Goal: Ask a question

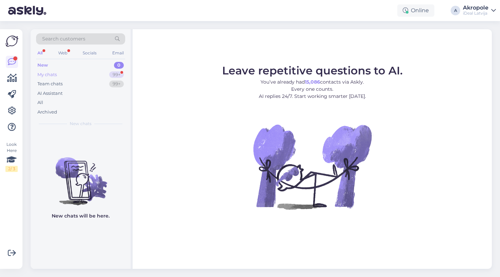
click at [104, 74] on div "My chats 99+" at bounding box center [80, 75] width 89 height 10
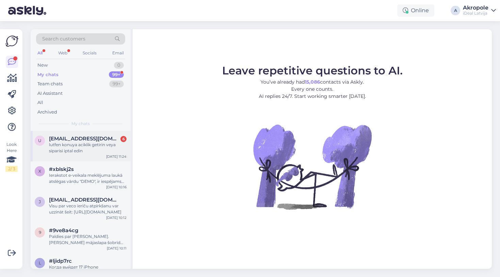
click at [103, 139] on span "[EMAIL_ADDRESS][DOMAIN_NAME]" at bounding box center [84, 139] width 71 height 6
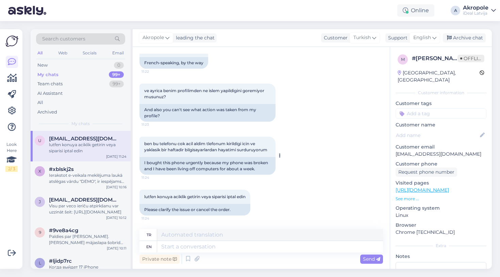
scroll to position [1336, 0]
click at [195, 246] on textarea at bounding box center [270, 247] width 226 height 12
type textarea "Can"
type textarea "Olabilmek"
type textarea "Can we p"
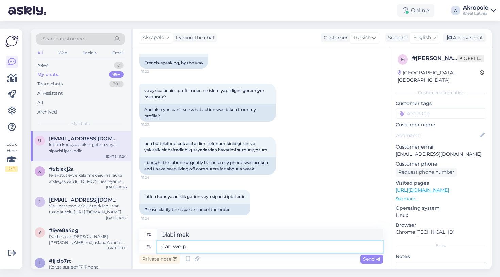
type textarea "Yapabilir miyiz?"
type textarea "Can we please"
type textarea "Lütfen yapabilir miyiz?"
type textarea "Can we please have"
type textarea "Lütfen alabilir miyiz?"
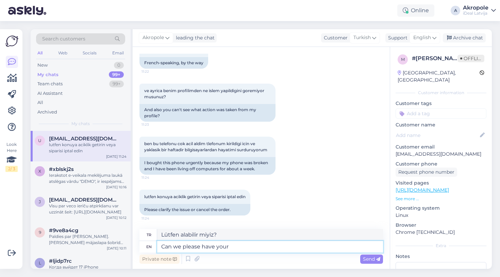
type textarea "Can we please have your"
type textarea "Lütfen bize verebilir misiniz?"
type textarea "Can we please have your name an"
type textarea "Lütfen adınızı alabilir miyiz?"
type textarea "Can we please have your name and"
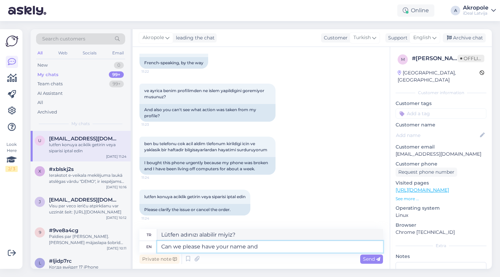
type textarea "Lütfen adınızı [PERSON_NAME]"
type textarea "Can we please have your name and surname?"
type textarea "Adınızı ve soyadınızı alabilir miyiz?"
type textarea "Can we please have your name and surname? This"
type textarea "Adınızı ve soyadınızı alabilir miyiz lütfen?"
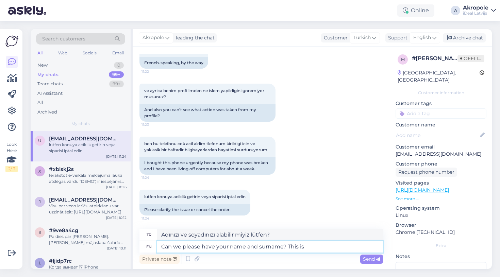
type textarea "Can we please have your name and surname? This is n"
type textarea "Adınızı ve soyadınızı alabilir miyiz lütfen? Bu"
type textarea "Can we please have your name and surname? This is not"
type textarea "Lütfen adınızı ve soyadınızı alabilir miyiz? Bu değil."
type textarea "Can we please have your name and surname? This is not an e"
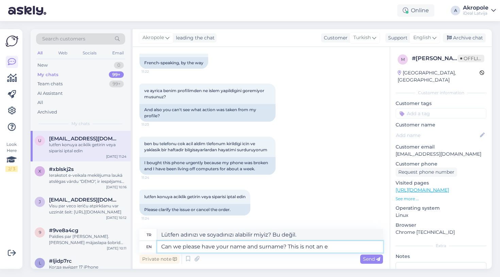
type textarea "Adınızı ve soyadınızı alabilir miyiz lütfen? Bu bir"
type textarea "Can we please have your name and surname? This is not an email"
type textarea "Adınızı ve soyadınızı alabilir miyiz? Bu bir e-posta değil."
type textarea "Can we please have your name and surname? This is not an email we"
type textarea "Adınızı ve soyadınızı alabilir miyiz? Bu bizim için bir e-posta değil."
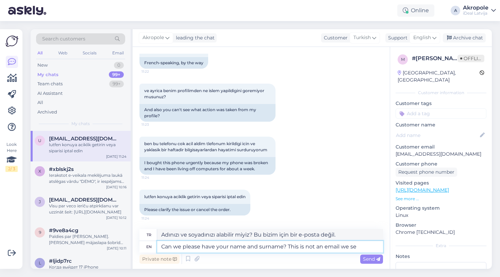
type textarea "Can we please have your name and surname? This is not an email we sen"
type textarea "Adınızı ve soyadınızı alabilir miyiz? Bu bizim tarafımızdan gönderilen bir e-po…"
type textarea "Can we please have your name and surname? This is not an email we send"
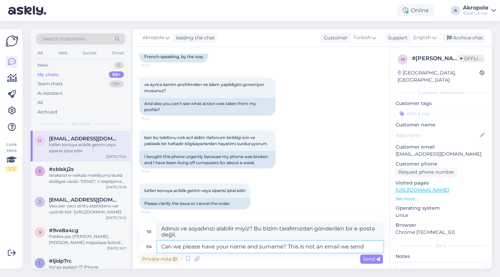
type textarea "Adınızı ve soyadınızı alabilir miyiz? Bu, gönderdiğimiz bir e-posta değil."
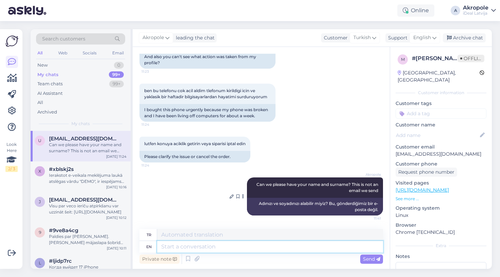
scroll to position [0, 0]
type textarea "W"
type textarea "B"
type textarea "We"
type textarea "Biz"
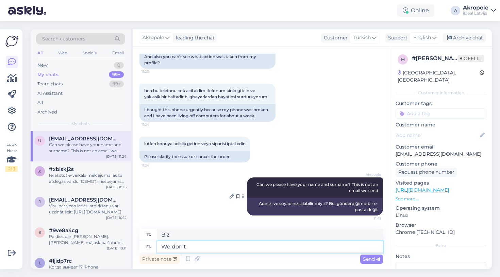
type textarea "We don't"
type textarea "Biz yapmayız"
type textarea "We don't see"
type textarea "Biz görmüyoruz"
type textarea "We don't see your p"
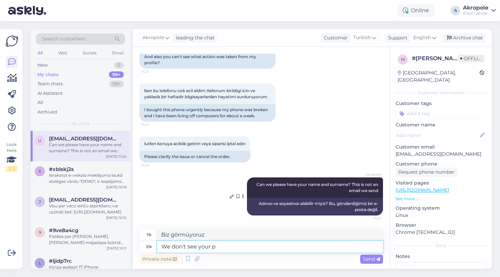
type textarea "Biz seni göremiyoruz"
type textarea "We don't see your profile, a"
type textarea "Profilinizi göremiyoruz,"
type textarea "We don't see your profile, as"
type textarea "Profilinizi göremiyoruz çünkü"
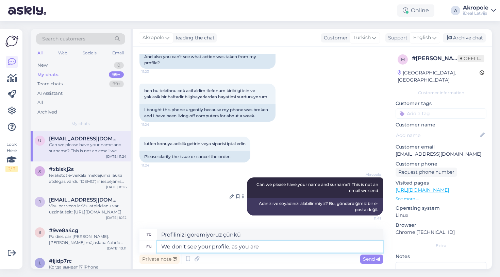
type textarea "We don't see your profile, as you are"
type textarea "Profilinizi görmüyoruz, çünkü siz"
type textarea "We don't see your profile, as you are chatting"
type textarea "Sohbet ettiğiniz için profilinizi göremiyoruz"
type textarea "We don't see your profile, as you are chatting with"
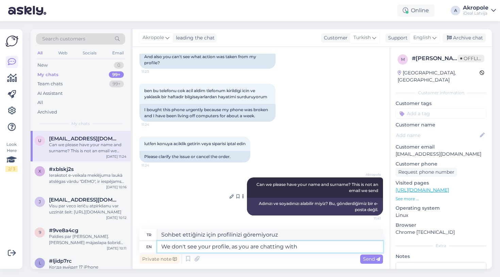
type textarea "Profilinizi göremiyoruz, çünkü şu anda sohbet ediyorsunuz"
type textarea "We don't see your profile, as you are chatting with us"
type textarea "Bizimle sohbet ettiğiniz için profilinizi göremiyoruz"
type textarea "We don't see your profile, as you are chatting with us semi-anonymously"
type textarea "Yarı anonim olarak bizimle sohbet ettiğiniz için profilinizi göremiyoruz"
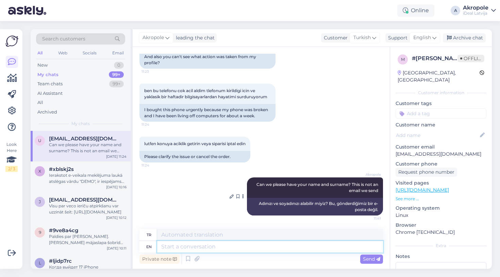
scroll to position [1442, 0]
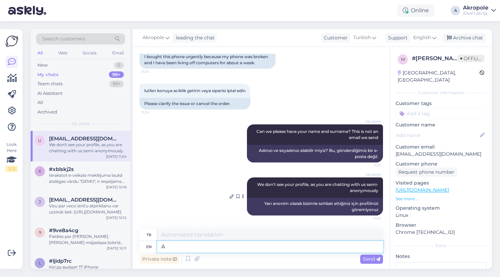
type textarea "Al"
type textarea "A"
type textarea "Also"
type textarea "Ayrıca"
type textarea "Also after"
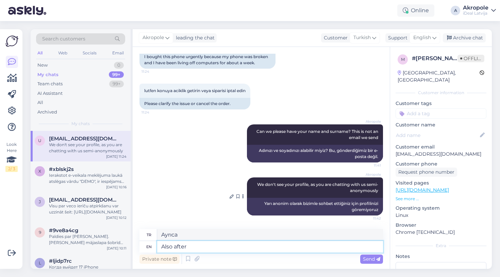
type textarea "Ayrıca sonrasında"
type textarea "Also after ty"
type textarea "Ayrıca ty'den sonra"
type textarea "Also after typing"
type textarea "Ayrıca yazdıktan sonra"
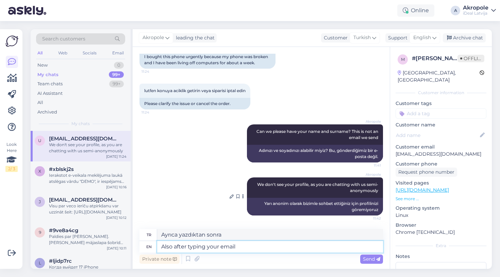
type textarea "Also after typing your email i"
type textarea "Ayrıca e-postanızı yazdıktan sonra"
type textarea "Also after typing your email into our or"
type textarea "Ayrıca e-postanızı bizim veya"
type textarea "Also after typing your email into our order"
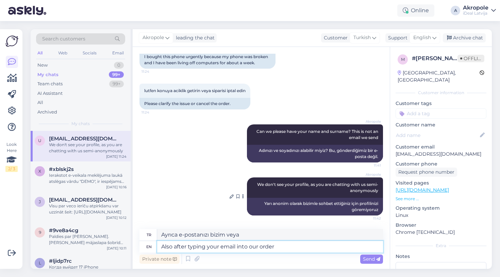
type textarea "Ayrıca siparişimize e-postanızı yazdıktan sonra"
type textarea "Also after typing your email into our order system,"
type textarea "Ayrıca e-postanızı sipariş sistemimize girdikten sonra,"
type textarea "Also after typing your email into our order system, it didn;"
type textarea "Ayrıca e-postanızı sipariş sistemimize yazdıktan sonra;"
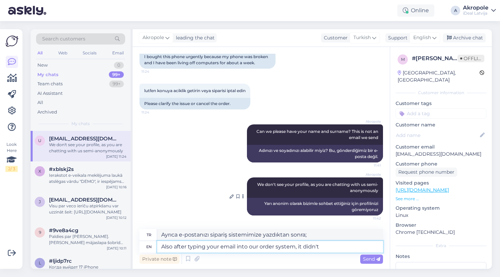
type textarea "Also after typing your email into our order system, it didn't"
type textarea "Ayrıca e-postanızı sipariş sistemimize yazdıktan sonra da"
type textarea "Also after typing your email into our order system, it didn't pull o"
type textarea "Ayrıca e-postanızı sipariş sistemimize yazdıktan sonra da çekmedi"
type textarea "Also after typing your email into our order system, it didn't pull out an"
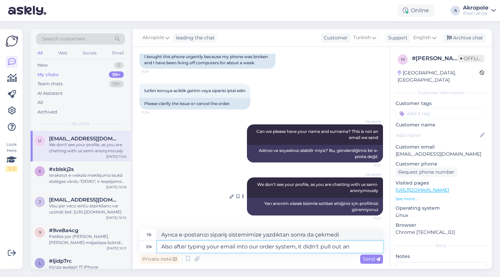
type textarea "Ayrıca e-postanızı sipariş sistemimize yazdıktan sonra da çıkmadı"
type textarea "Also after typing your email into our order system, it didn't pull out any"
type textarea "Ayrıca e-postanızı sipariş sistemimize yazdıktan sonra da herhangi bir sonuç çı…"
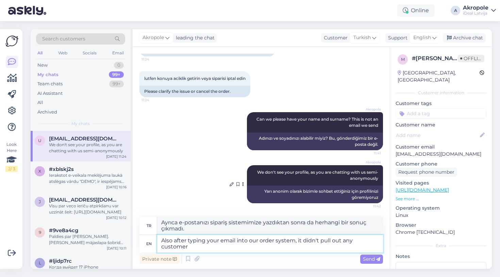
type textarea "Also after typing your email into our order system, it didn't pull out any cust…"
type textarea "Ayrıca e-postanızı sipariş sistemimize yazdıktan sonra hiçbir müşteri çıkmadı"
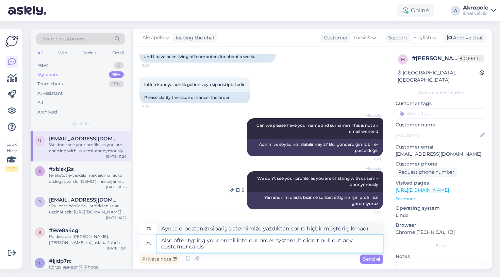
type textarea "Also after typing your email into our order system, it didn't pull out any cust…"
type textarea "Ayrıca e-postanızı sipariş sistemimize yazdıktan sonra hiçbir müşteri kartı çık…"
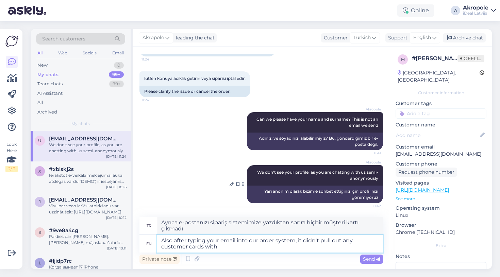
type textarea "Also after typing your email into our order system, it didn't pull out any cust…"
type textarea "Ayrıca e-postanızı sipariş sistemimize yazdıktan sonra, herhangi bir müşteri ka…"
type textarea "Also after typing your email into our order system, it didn't pull out any cust…"
type textarea "Ayrıca e-postanızı sipariş sistemimize yazdıktan sonra, bununla ilgili herhangi…"
type textarea "Also after typing your email into our order system, it didn't pull out any cust…"
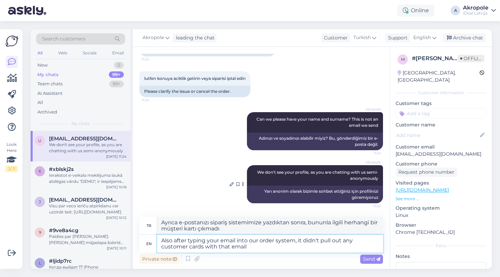
type textarea "Ayrıca e-postanızı sipariş sistemimize yazdıktan sonra, bu e-postayla hiçbir mü…"
type textarea "Also after typing your email into our order system, it didn't pull out any cust…"
click at [371, 257] on span "Send" at bounding box center [371, 259] width 17 height 6
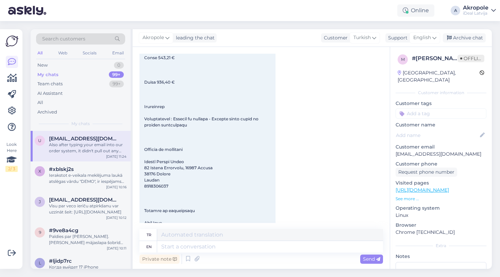
scroll to position [519, 0]
drag, startPoint x: 145, startPoint y: 156, endPoint x: 190, endPoint y: 156, distance: 45.2
click at [190, 156] on div "11:22" at bounding box center [207, 121] width 136 height 461
copy span "Angers Espace Anjou"
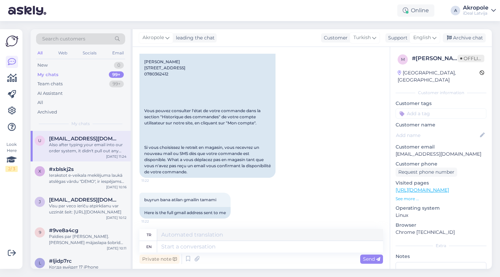
scroll to position [1124, 0]
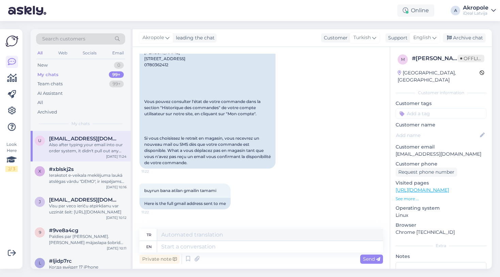
click at [386, 171] on div "Chat started [DATE] merhaba 0:51 Hello ben firansada sizin internet sitenizde n…" at bounding box center [264, 138] width 250 height 169
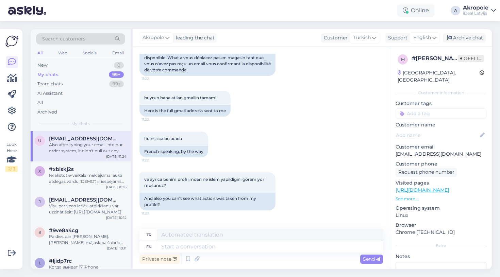
scroll to position [1495, 0]
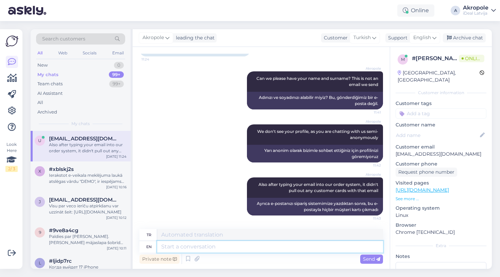
click at [203, 250] on textarea at bounding box center [270, 247] width 226 height 12
type textarea "Are"
type textarea "Vardır"
type textarea "Are you"
type textarea "Sen misin?"
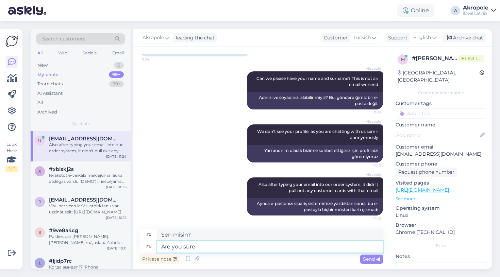
type textarea "Are you sure"
type textarea "Emin misin"
type textarea "Are you sure you a"
type textarea "Emin misin?"
type textarea "Are you sure you are contacting"
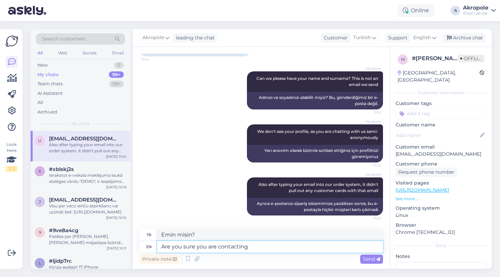
type textarea "İletişime geçtiğinizden emin misiniz?"
type textarea "Are you sure you are contacting corre"
type textarea "Doğru kişiyle iletişime geçtiğinizden emin misiniz?"
type textarea "Are you sure you are contacting correct C&"
type textarea "Doğru C ile iletişime geçtiğinizden emin misiniz?"
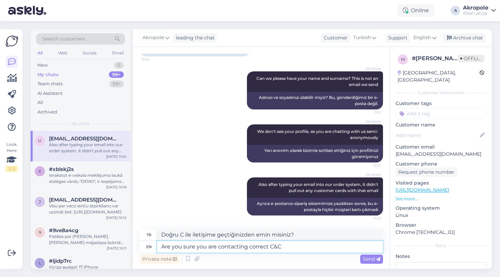
type textarea "Are you sure you are contacting correct C&C"
type textarea "Doğru C&C ile iletişime geçtiğinizden emin misiniz?"
type textarea "Are you sure you are contacting correct C&C Region"
type textarea "Doğru C&C Bölgeleriyle iletişime geçtiğinizden emin misiniz?"
type textarea "Are you sure you are contacting correct C&C"
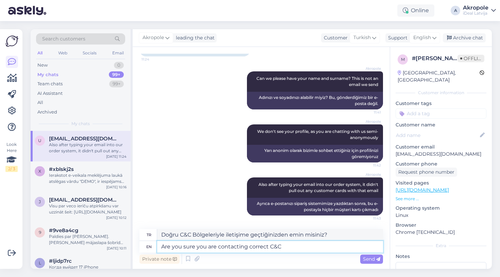
type textarea "Doğru C&C ile iletişime geçtiğinizden emin misiniz?"
type textarea "Are you sure you are contacting correct C&C region"
type textarea "Doğru C&C bölgesiyle iletişime geçtiğinizden emin misiniz?"
type textarea "Are you sure you are contacting correct C&C region?"
click at [320, 247] on textarea "Are you sure you are contacting correct C&C region?" at bounding box center [270, 247] width 226 height 12
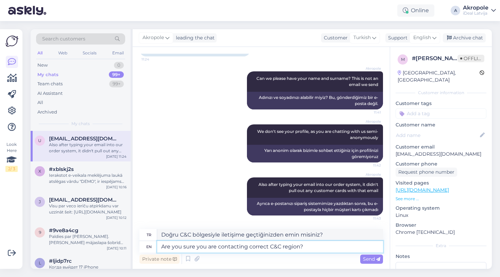
click at [320, 247] on textarea "Are you sure you are contacting correct C&C region?" at bounding box center [270, 247] width 226 height 12
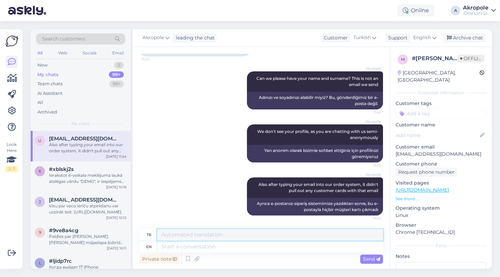
click at [289, 231] on textarea at bounding box center [270, 235] width 226 height 12
click at [243, 248] on textarea at bounding box center [270, 247] width 226 height 12
type textarea "E"
type textarea "We"
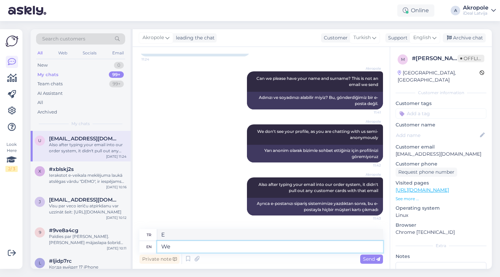
type textarea "Biz"
type textarea "We n"
type textarea "Biz n"
type textarea "We need"
type textarea "İhtiyacımız var"
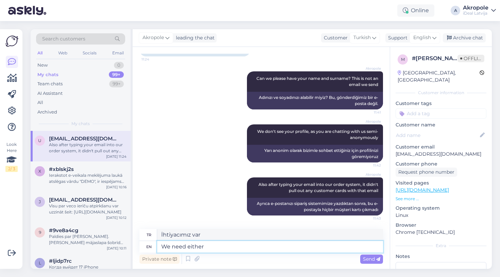
type textarea "We need either"
type textarea "İkisine de ihtiyacımız var"
type textarea "We need either order"
type textarea "Her iki siparişe de ihtiyacımız var"
type textarea "We need either order number,"
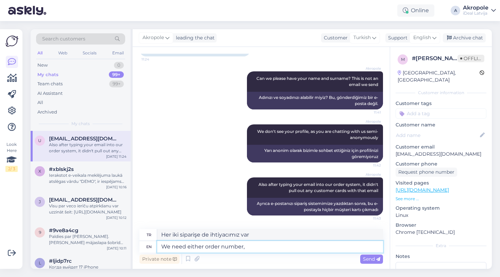
type textarea "Sipariş numarasına ihtiyacımız var,"
type textarea "We need either order number, either"
type textarea "Sipariş numarasına veya herhangi birine ihtiyacımız var"
type textarea "We need either order number, either you"
type textarea "Sipariş numarasına veya size ihtiyacımız var"
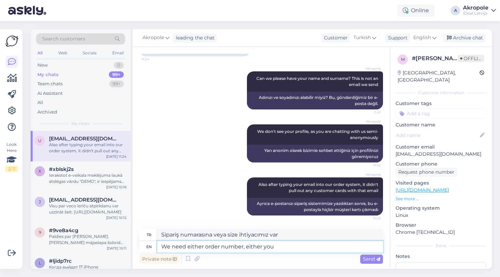
type textarea "We need either order number, either your"
type textarea "Sipariş numarasına veya sizin numaranıza ihtiyacımız var"
type textarea "We need either order number, either your"
type textarea "Sipariş numaranıza veya"
type textarea "We need either order number, either your nama"
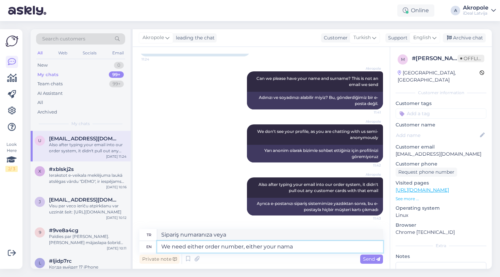
type textarea "Sipariş numaranıza veya adınıza ihtiyacımız var"
type textarea "We need either order number, either your name and su"
type textarea "Sipariş numaranıza, adınıza ve"
type textarea "We need either order number, either your name and surname"
type textarea "Sipariş numaranıza veya adınıza ve soyadınıza ihtiyacımız var"
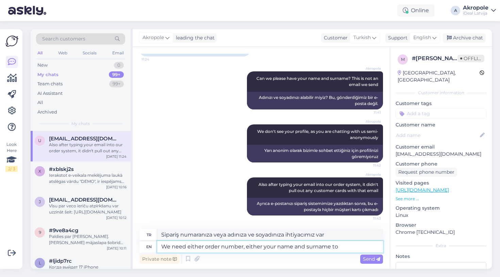
type textarea "We need either order number, either your name and surname to"
type textarea "Sipariş numaranıza veya adınıza ve soyadınıza ihtiyacımız var."
type textarea "We need either order number, either your name and surname to be a"
type textarea "Sipariş numaranıza veya adınıza ve soyadınıza ihtiyacımız var"
type textarea "We need either order number, either your name and surname to be able t"
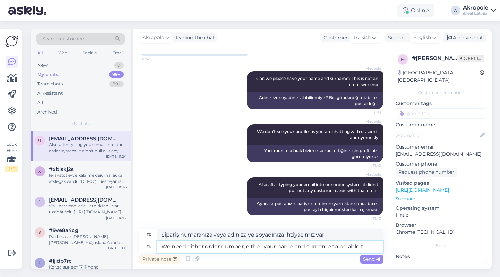
type textarea "Sipariş numaranıza veya adınıza ve soyadınıza ihtiyacımız var."
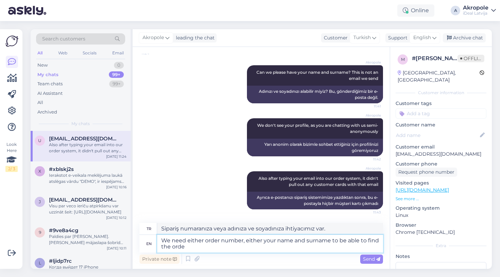
type textarea "We need either order number, either your name and surname to be able to find th…"
type textarea "Siparişi bulabilmek için sipariş numarasına veya adınıza ve soyadınıza ihtiyacı…"
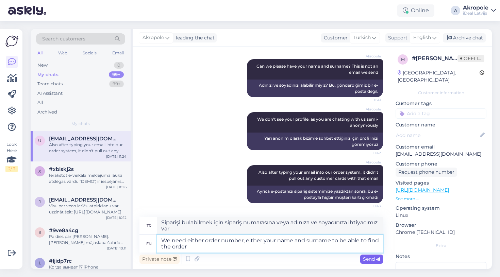
type textarea "We need either order number, either your name and surname to be able to find th…"
click at [368, 262] on div "Send" at bounding box center [371, 259] width 23 height 9
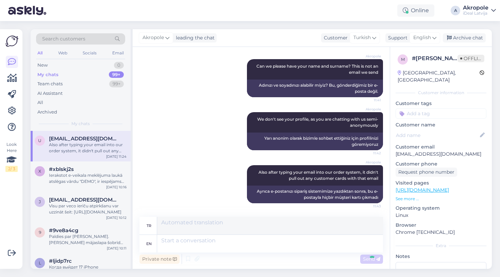
scroll to position [1548, 0]
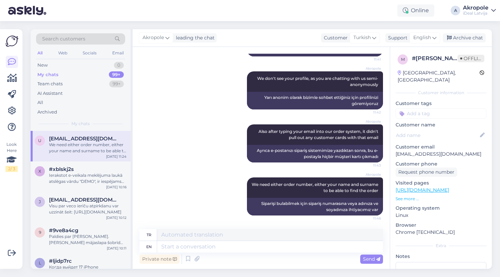
click at [410, 196] on p "See more ..." at bounding box center [440, 199] width 91 height 6
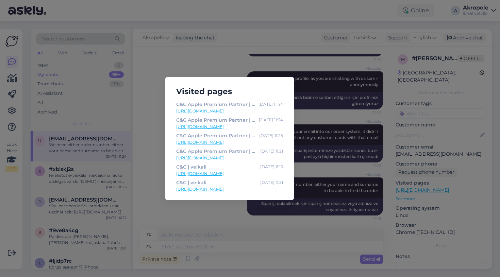
click at [363, 61] on div "Visited pages C&C Apple Premium Partner | People Around Technology [DATE] 11:44…" at bounding box center [250, 138] width 500 height 277
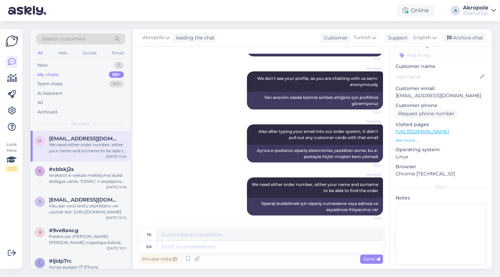
scroll to position [58, 0]
click at [206, 249] on textarea at bounding box center [270, 247] width 226 height 12
type textarea "Did"
type textarea "Yaptı"
type textarea "Did you or"
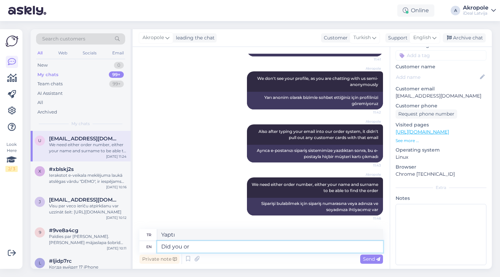
type textarea "Sen yaptın mı?"
type textarea "Did you order"
type textarea "Sipariş [PERSON_NAME] mi?"
type textarea "Did you order from"
type textarea "Nereden sipariş verdiniz?"
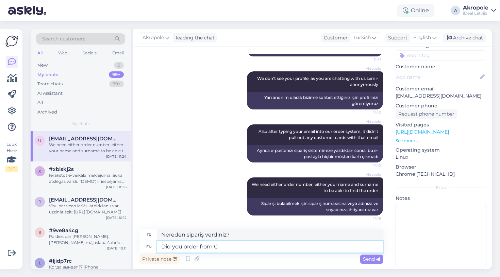
type textarea "Did you order from C&"
type textarea "C'den sipariş verdiniz mi?"
type textarea "Did you order from C&C"
type textarea "C&C'den sipariş verdiniz mi?"
type textarea "Did you order from C&C [GEOGRAPHIC_DATA]?"
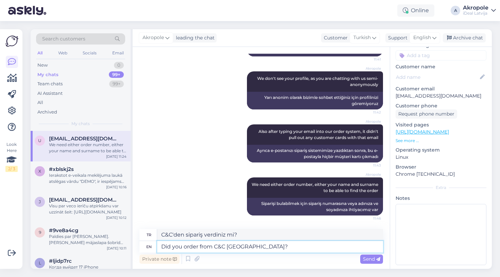
type textarea "Siparişinizi C&C [PERSON_NAME]'[PERSON_NAME] mı verdiniz?"
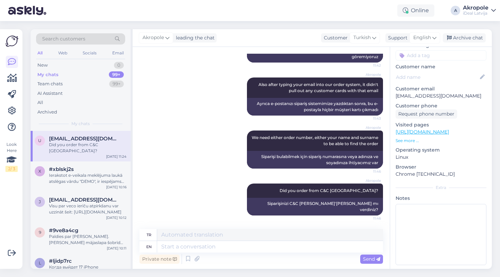
click at [250, 69] on div "Akropole We don't see your profile, as you are chatting with us semi-anonymousl…" at bounding box center [260, 43] width 243 height 53
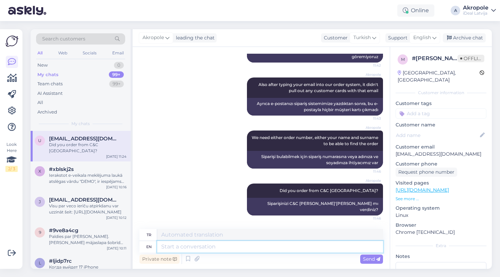
click at [208, 246] on textarea at bounding box center [270, 247] width 226 height 12
type textarea "You a"
type textarea "Sen"
type textarea "You are now"
type textarea "Sen şimdi"
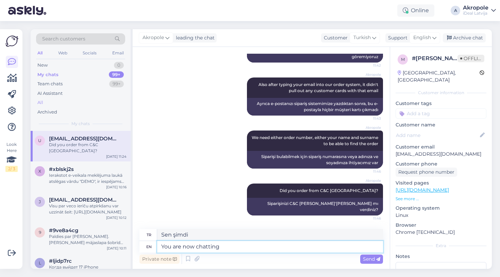
type textarea "You are now chatting"
type textarea "Şu anda sohbet ediyorsunuz"
type textarea "You are now chatting through C"
type textarea "Şu anda C üzerinden sohbet ediyorsunuz"
type textarea "You are now chatting through C&C"
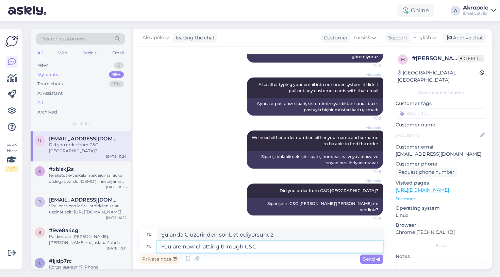
type textarea "Şu anda C&C aracılığıyla sohbet ediyorsunuz"
type textarea "You are now chatting through C&C [GEOGRAPHIC_DATA]"
type textarea "Şu anda C&C [PERSON_NAME] üzerinden sohbet ediyorsunuz"
type textarea "You are now chatting through C&C Latvia page."
type textarea "Şu anda C&C [PERSON_NAME] sayfası üzerinden sohbet ediyorsunuz."
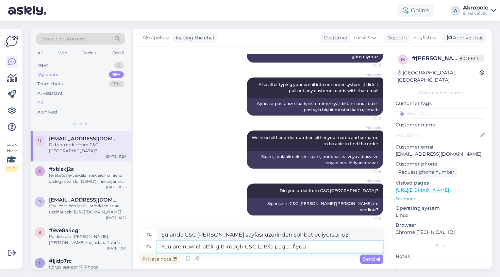
type textarea "You are now chatting through C&C Latvia page. If you"
type textarea "Şu anda C&C [PERSON_NAME] sayfasında sohbet ediyorsunuz. [PERSON_NAME]"
type textarea "You are now chatting through C&C Latvia page. If you order"
type textarea "Şu anda C&C [PERSON_NAME] sayfasında sohbet ediyorsunuz. Sipariş verirseniz"
type textarea "You are now chatting through C&C Latvia page. If you ordered"
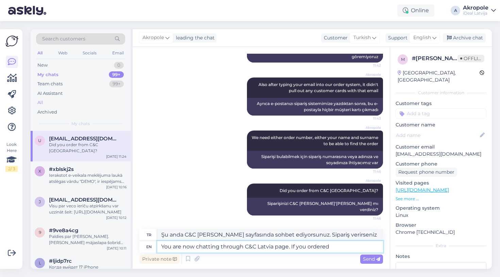
type textarea "Şu anda C&C [PERSON_NAME] sayfasında sohbet ediyorsunuz. Sipariş verdiyseniz"
type textarea "You are now chatting through C&C Latvia page. If you ordered from d"
type textarea "Şu anda C&C [PERSON_NAME] sayfasında sohbet ediyorsunuz. Siparişinizi şu adrest…"
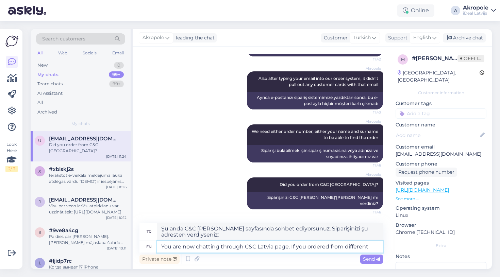
type textarea "You are now chatting through C&C Latvia page. If you ordered from different"
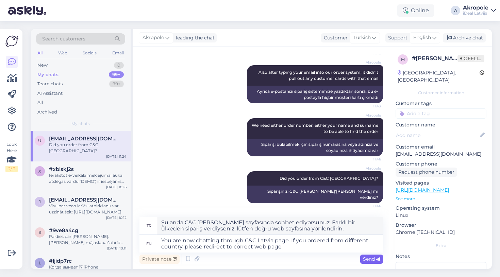
click at [368, 262] on span "Send" at bounding box center [371, 259] width 17 height 6
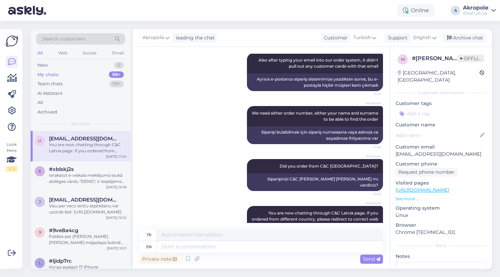
scroll to position [1654, 0]
